Goal: Task Accomplishment & Management: Complete application form

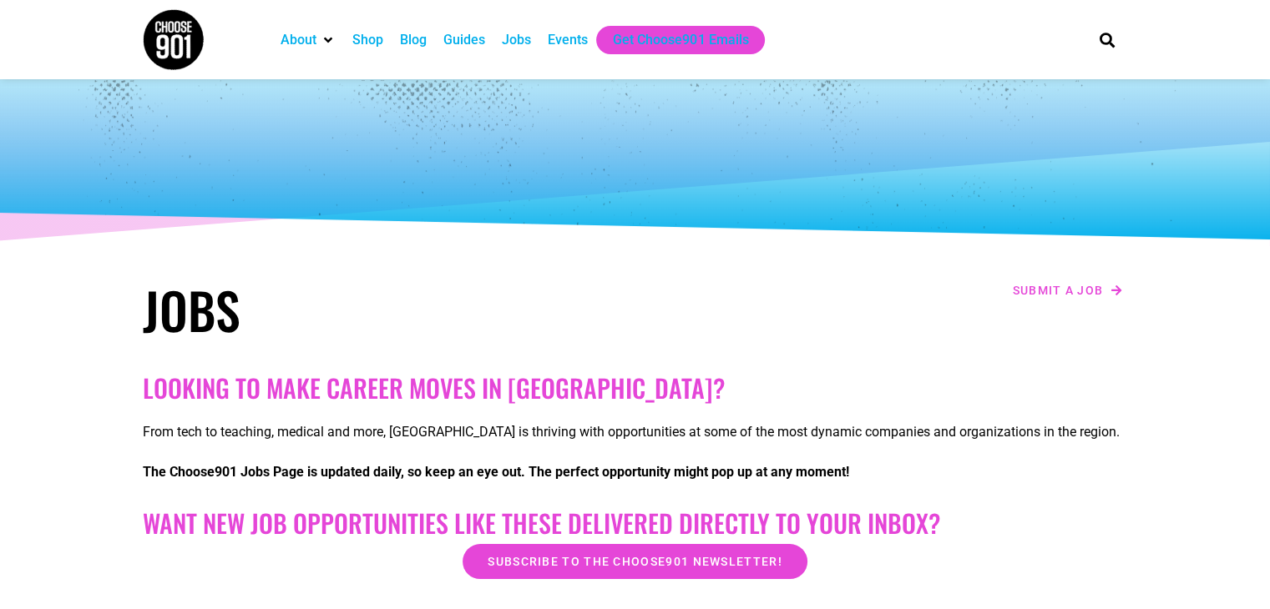
click at [1154, 308] on section "Jobs Submit a job" at bounding box center [635, 309] width 1270 height 77
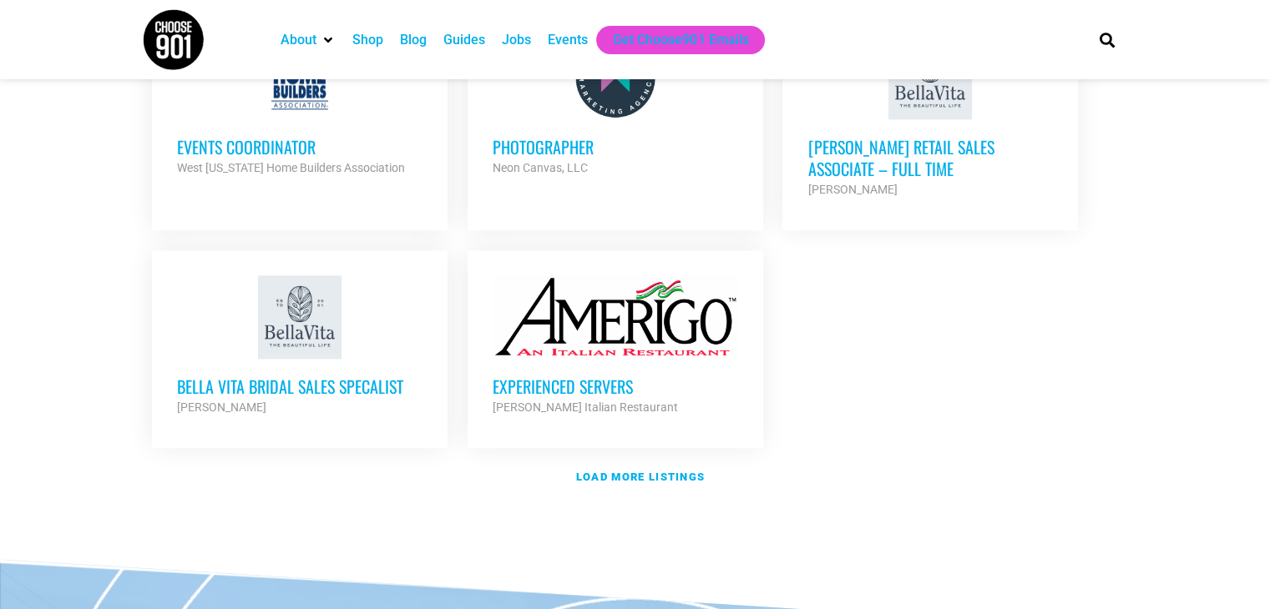
scroll to position [1975, 0]
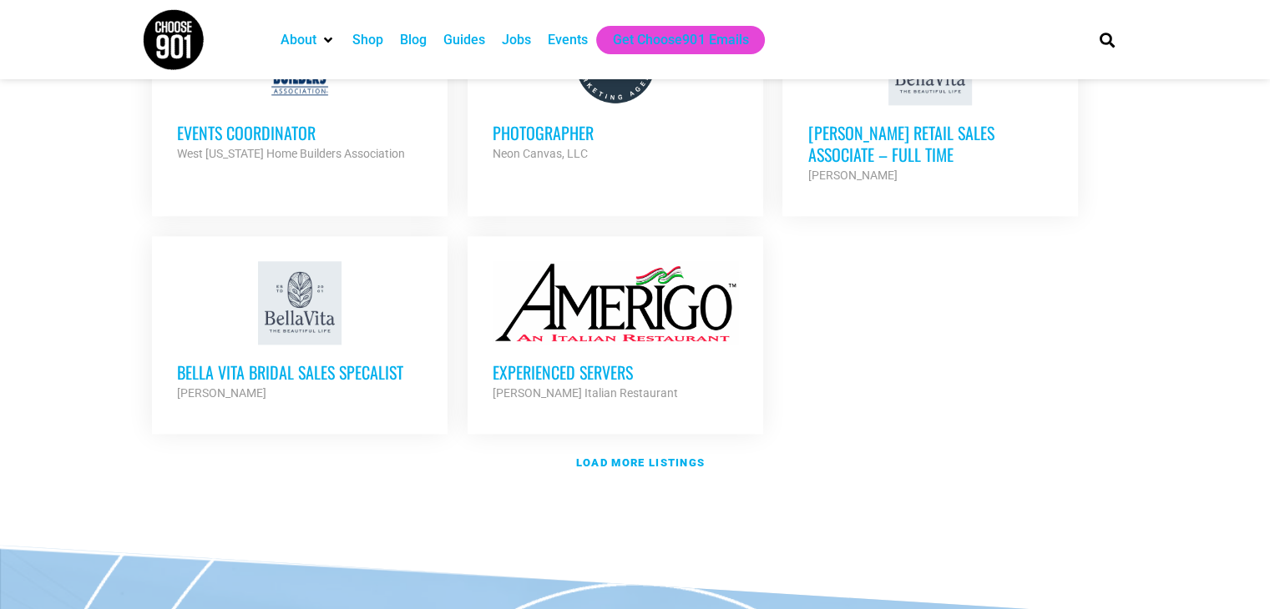
drag, startPoint x: 826, startPoint y: 559, endPoint x: 748, endPoint y: 536, distance: 81.9
click at [685, 457] on strong "Load more listings" at bounding box center [640, 463] width 129 height 13
click at [685, 444] on link "Load more listings" at bounding box center [635, 463] width 985 height 38
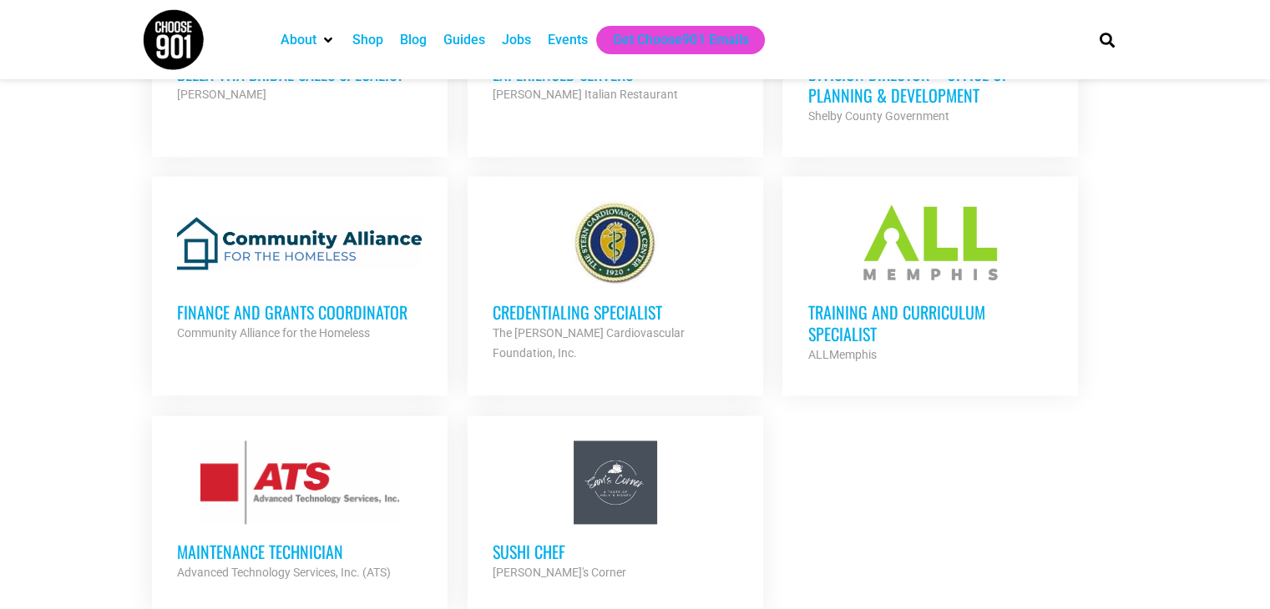
scroll to position [2277, 0]
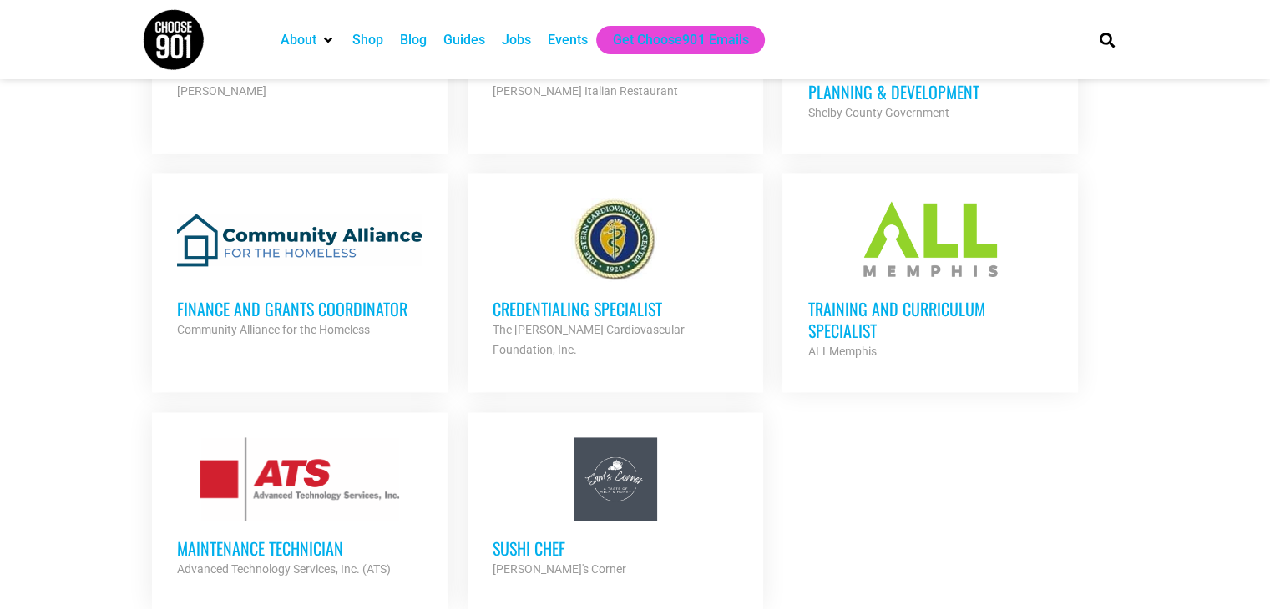
click at [935, 298] on h3 "Training and Curriculum Specialist" at bounding box center [929, 319] width 245 height 43
